Goal: Task Accomplishment & Management: Use online tool/utility

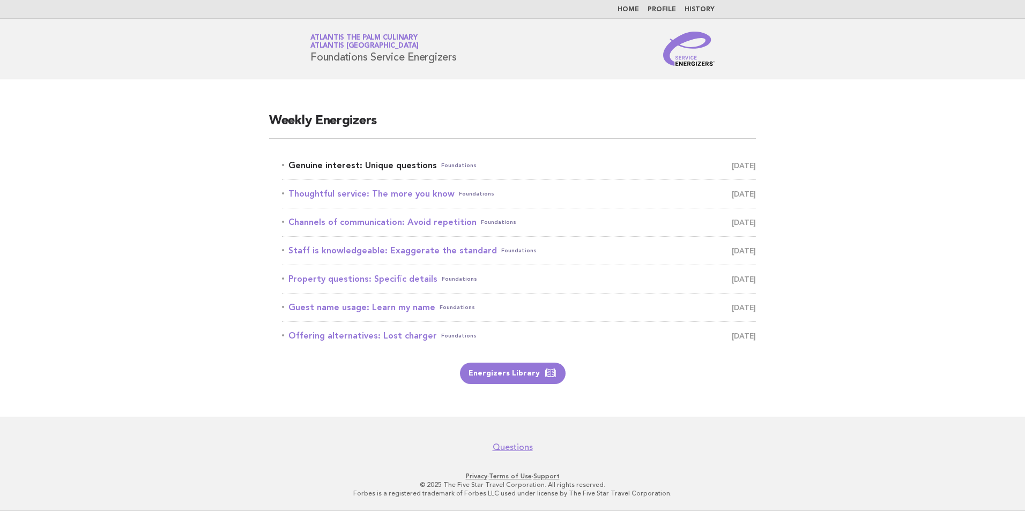
drag, startPoint x: 0, startPoint y: 0, endPoint x: 307, endPoint y: 160, distance: 346.5
click at [307, 160] on link "Genuine interest: Unique questions Foundations [DATE]" at bounding box center [519, 165] width 474 height 15
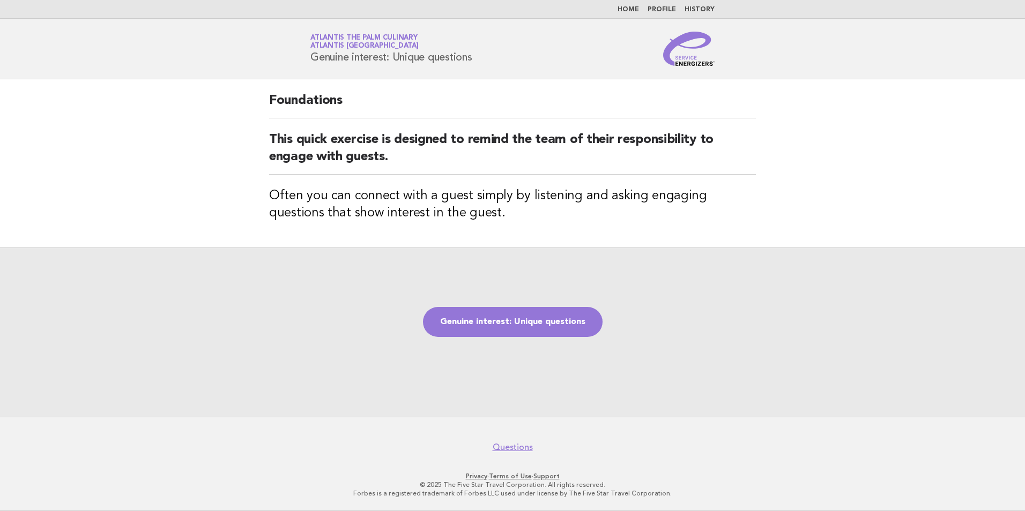
click at [445, 316] on link "Genuine interest: Unique questions" at bounding box center [513, 322] width 180 height 30
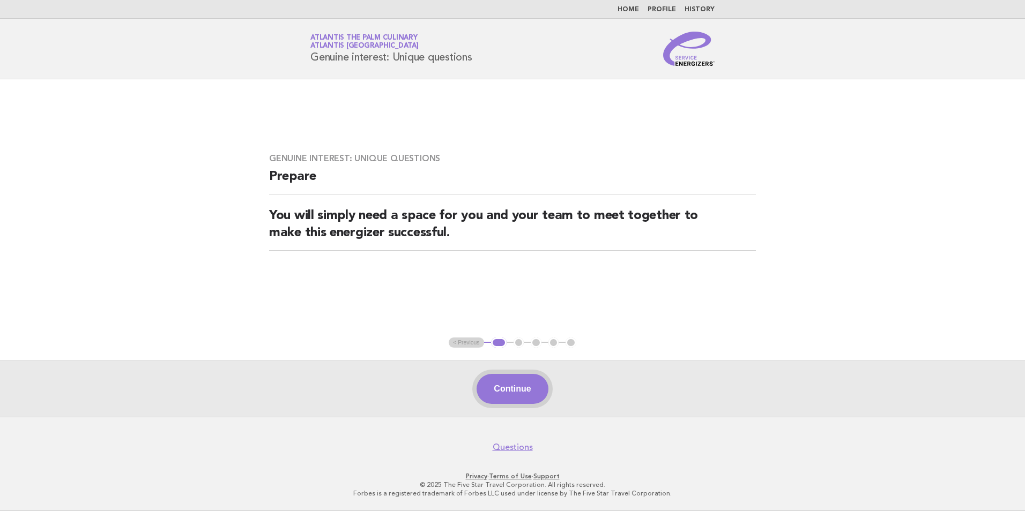
click at [516, 373] on div "Continue" at bounding box center [512, 389] width 1025 height 56
click at [514, 383] on button "Continue" at bounding box center [512, 389] width 71 height 30
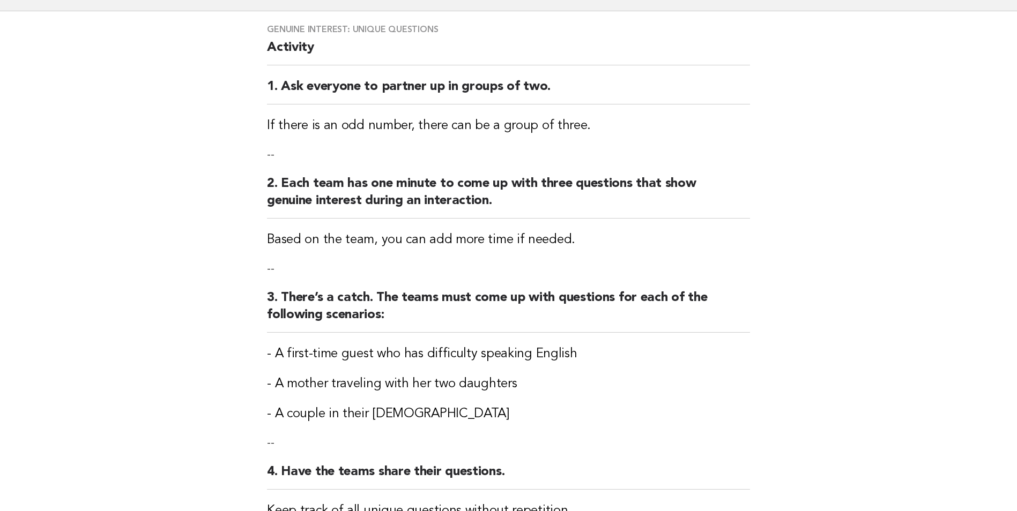
scroll to position [302, 0]
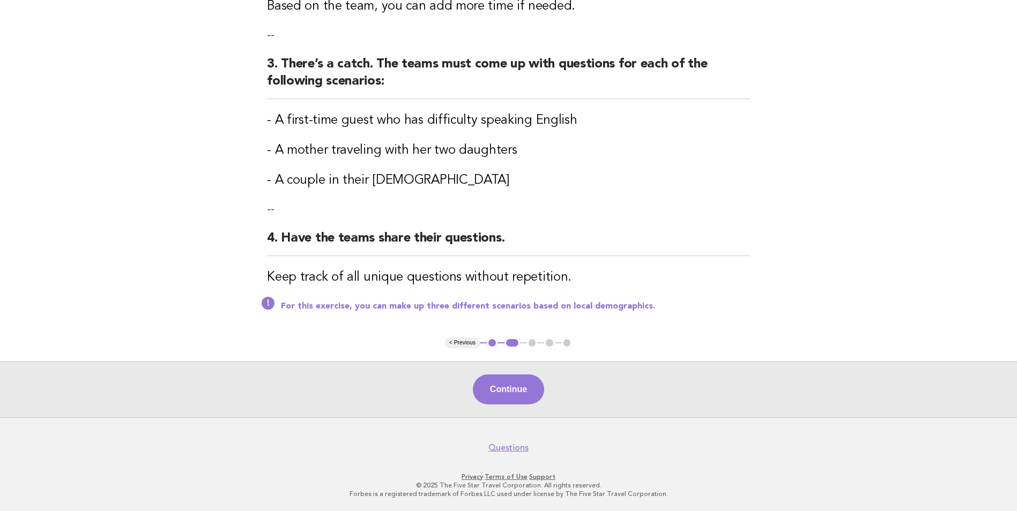
click at [516, 391] on button "Continue" at bounding box center [508, 390] width 71 height 30
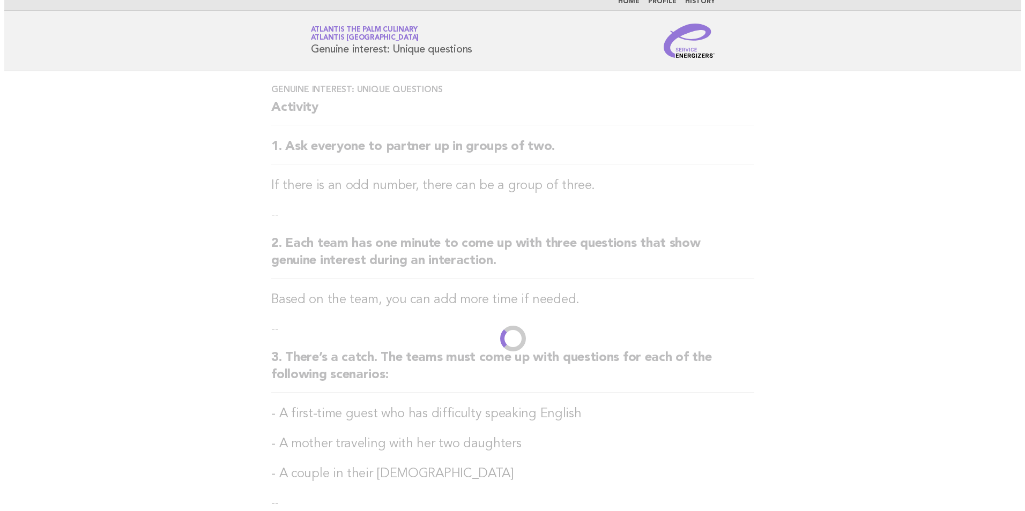
scroll to position [0, 0]
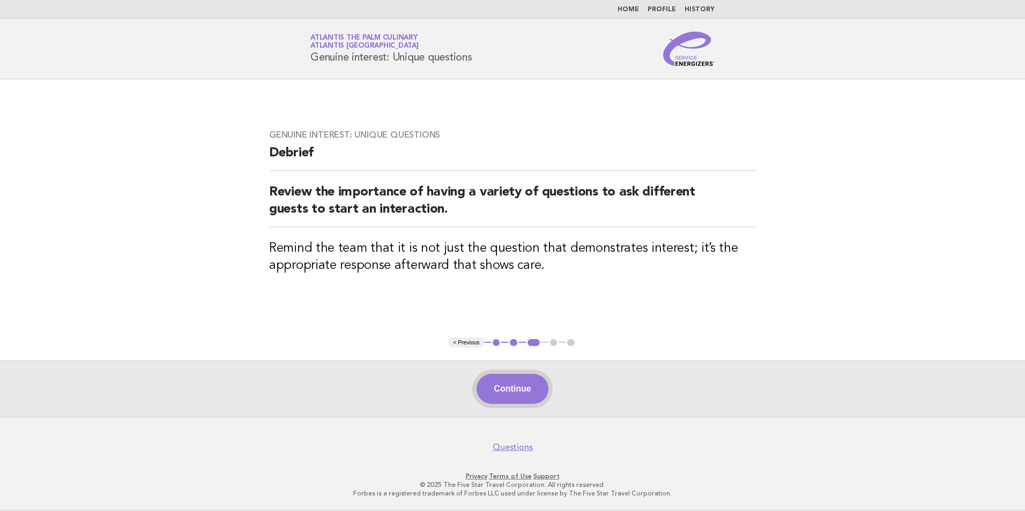
click at [504, 391] on button "Continue" at bounding box center [512, 389] width 71 height 30
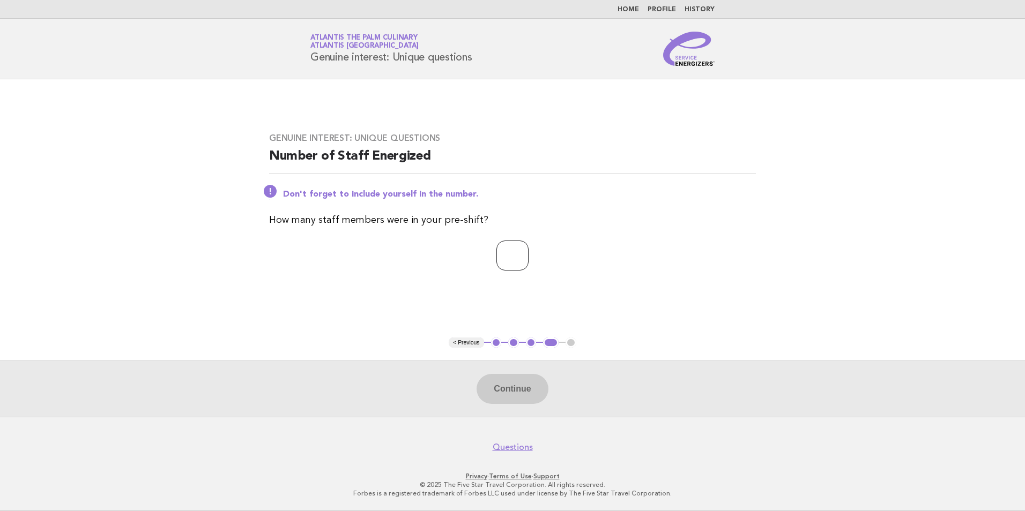
click at [510, 264] on input "number" at bounding box center [512, 256] width 32 height 30
type input "**"
click at [516, 395] on button "Continue" at bounding box center [512, 389] width 71 height 30
